Goal: Task Accomplishment & Management: Use online tool/utility

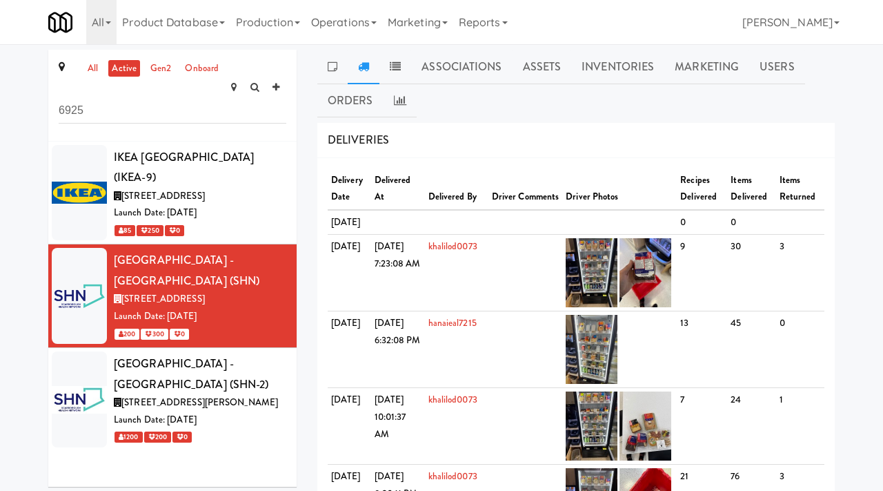
type input "6925"
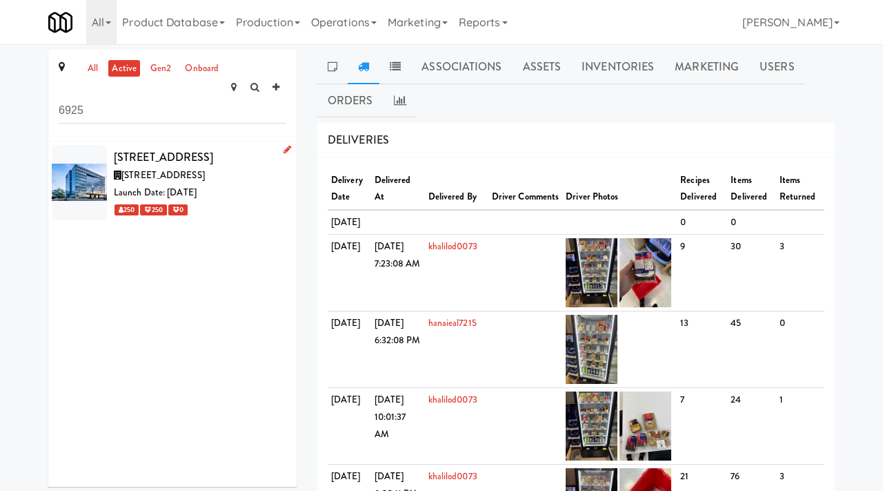
click at [177, 154] on div "[STREET_ADDRESS]" at bounding box center [200, 157] width 173 height 21
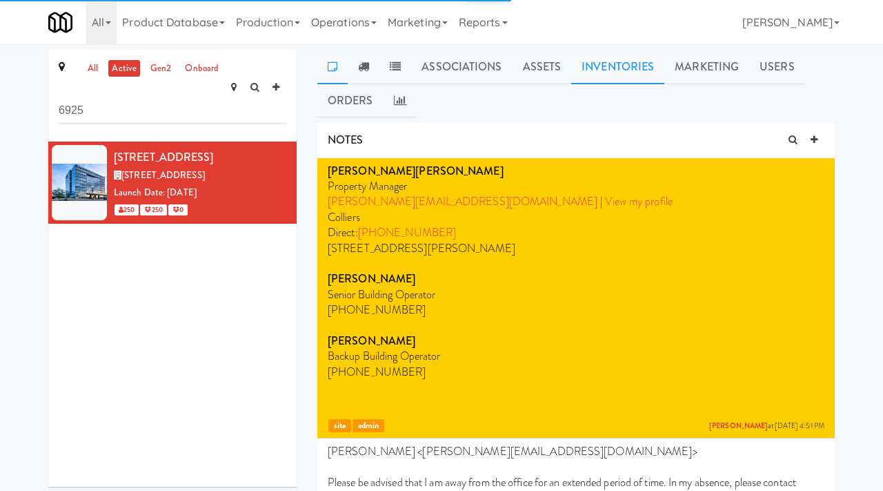
click at [613, 63] on link "Inventories" at bounding box center [617, 67] width 93 height 35
click at [0, 0] on icon at bounding box center [0, 0] width 0 height 0
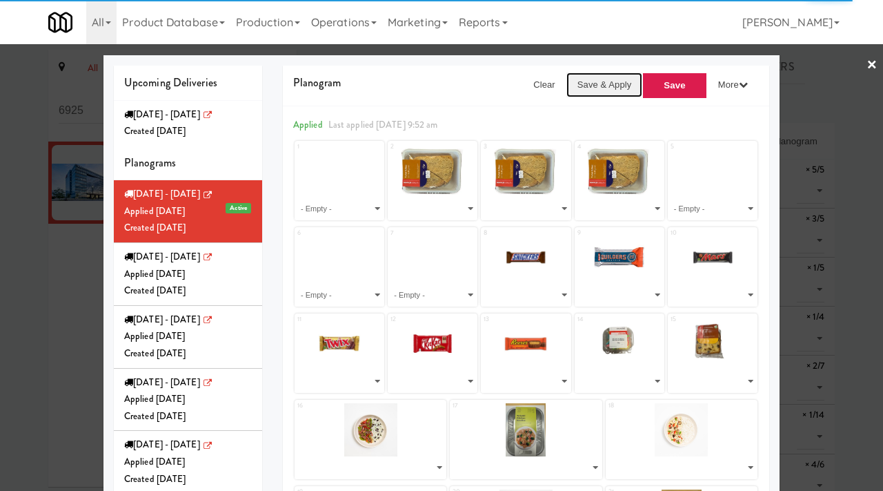
click at [604, 88] on button "Save & Apply" at bounding box center [605, 84] width 77 height 25
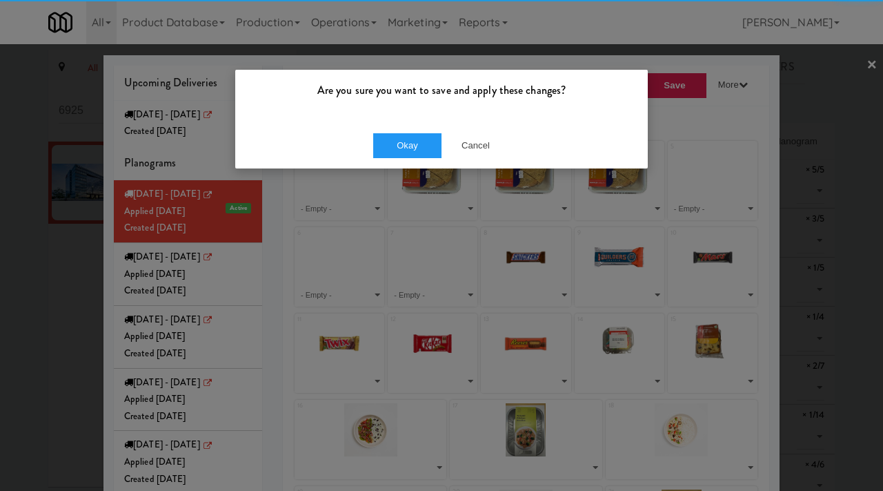
select select "number:264447"
select select "number:264005"
select select "number:260638"
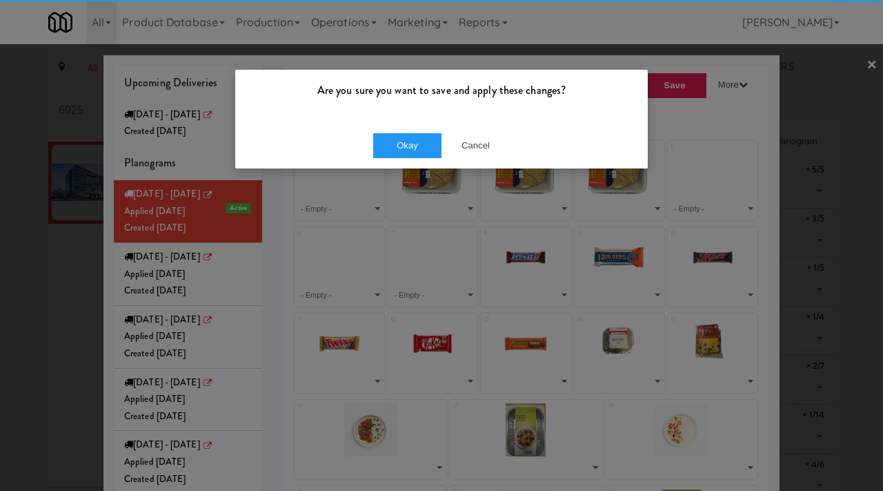
select select "number:221367"
select select "number:264053"
select select "number:257247"
select select "number:244843"
select select "number:245013"
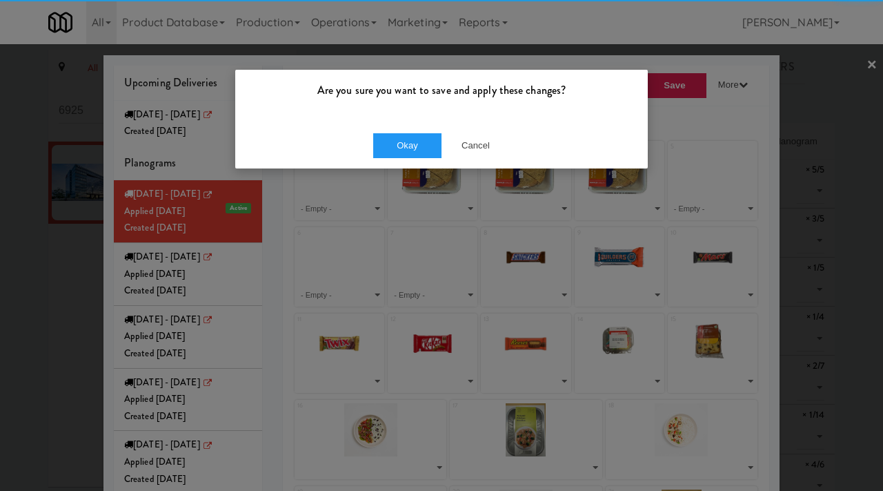
select select "number:264389"
select select "number:263003"
select select "number:262826"
select select "number:262887"
select select "number:262947"
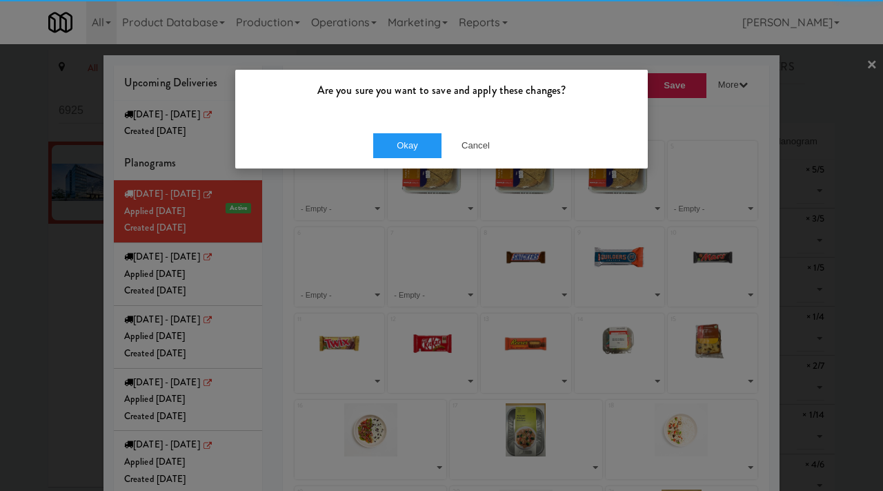
select select "number:263003"
select select "number:262765"
select select "number:227153"
select select "number:260703"
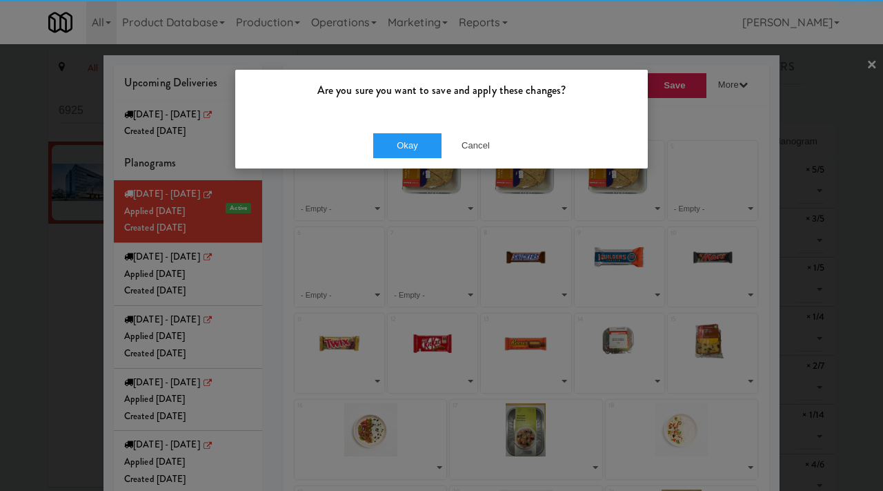
select select "number:213959"
select select "number:260685"
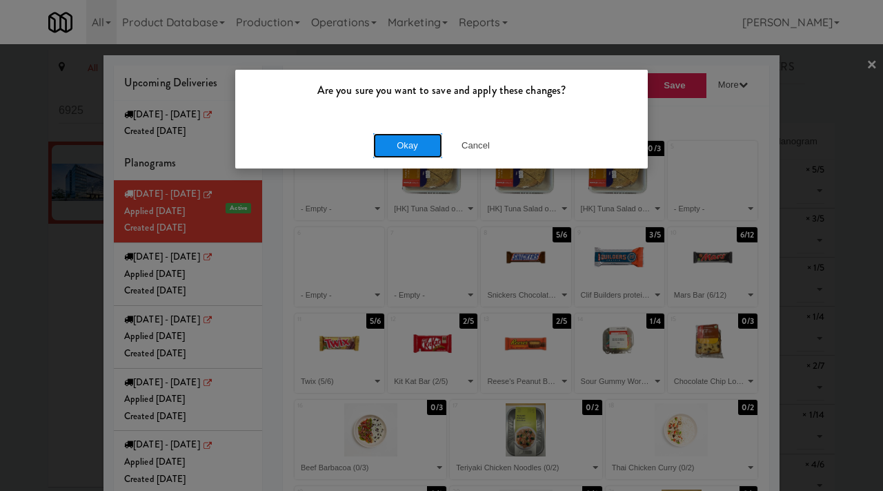
click at [401, 137] on button "Okay" at bounding box center [407, 145] width 69 height 25
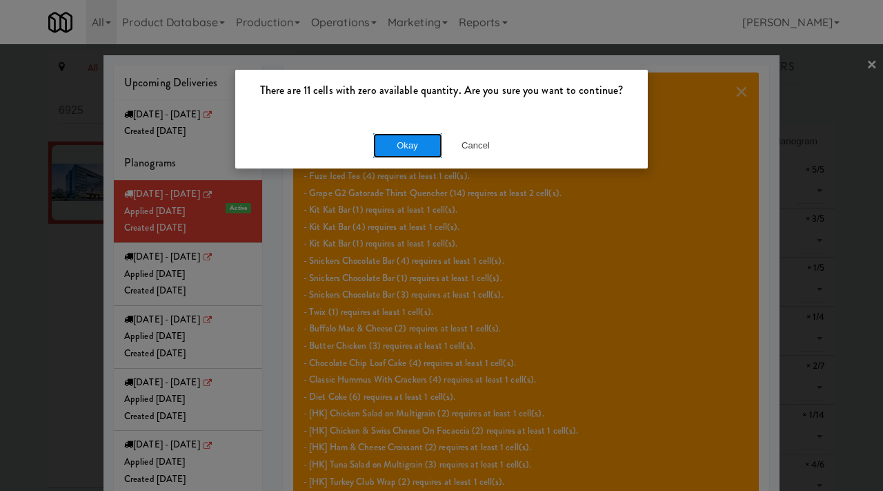
click at [399, 145] on button "Okay" at bounding box center [407, 145] width 69 height 25
